Goal: Task Accomplishment & Management: Manage account settings

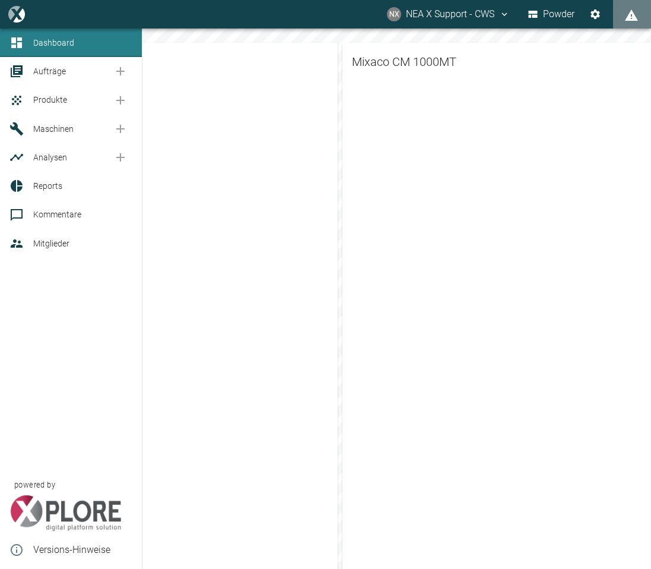
click at [46, 187] on span "Reports" at bounding box center [47, 185] width 29 height 9
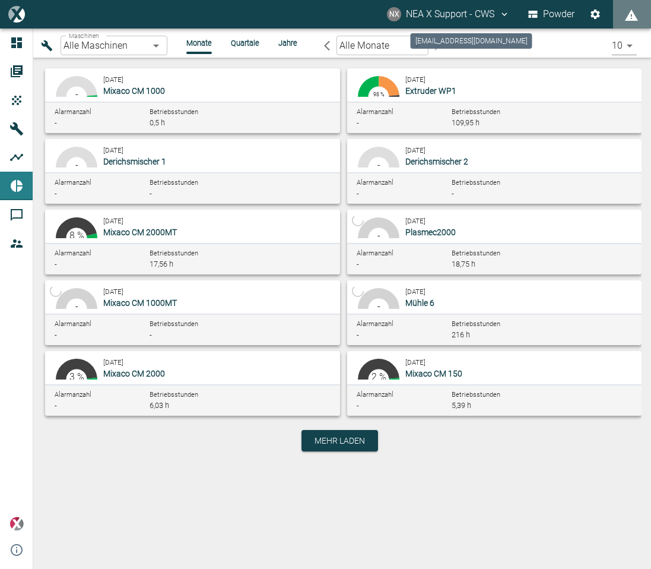
click at [498, 18] on button "NX NEA X Support - CWS" at bounding box center [448, 14] width 126 height 21
click at [474, 48] on span "Ausloggen" at bounding box center [480, 47] width 45 height 14
